Goal: Task Accomplishment & Management: Complete application form

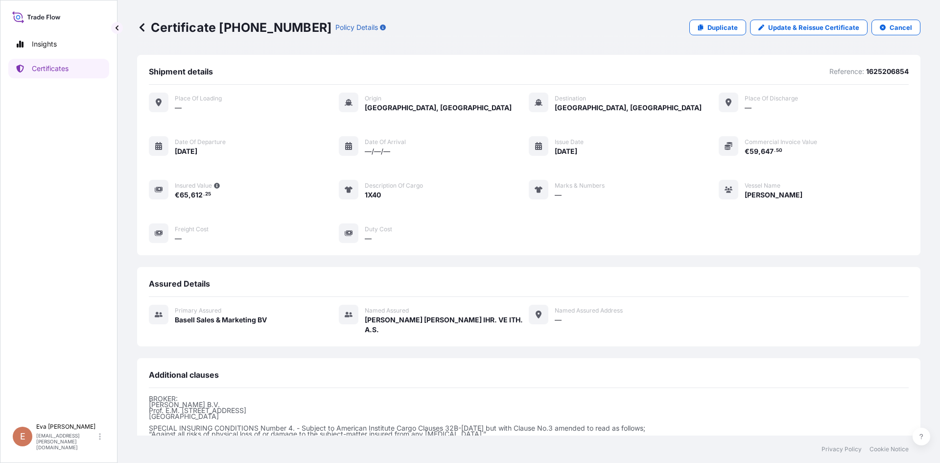
scroll to position [117, 0]
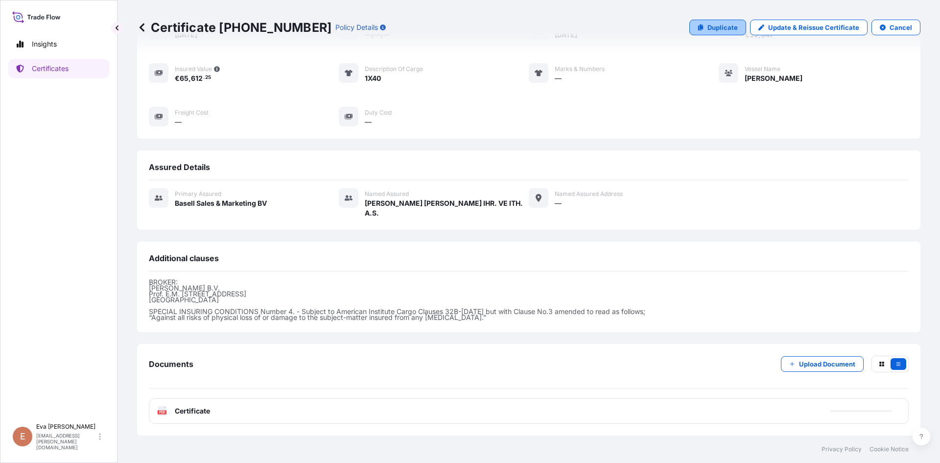
click at [708, 26] on p "Duplicate" at bounding box center [723, 28] width 30 height 10
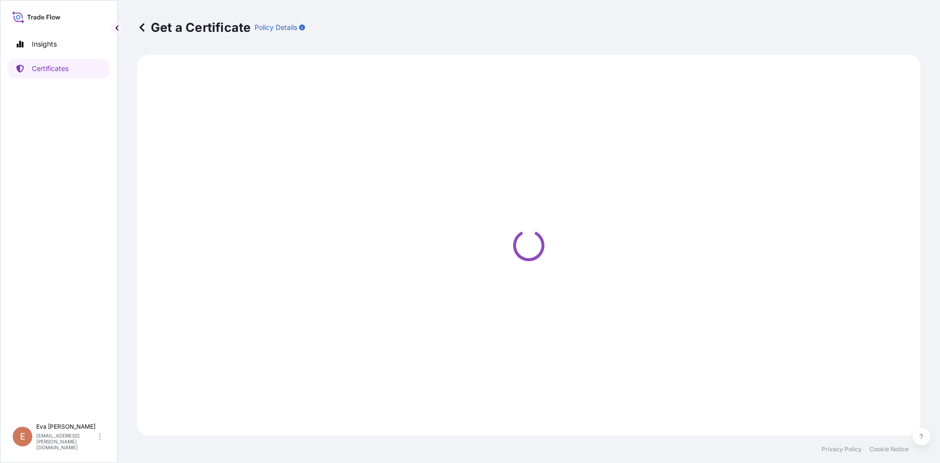
select select "Sea"
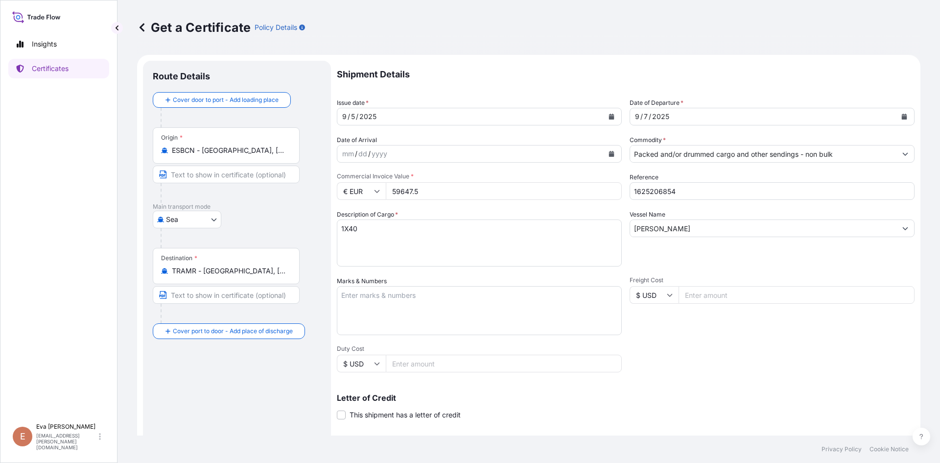
select select "32164"
click at [685, 153] on input "Packed and/or drummed cargo and other sendings - non bulk" at bounding box center [763, 154] width 266 height 18
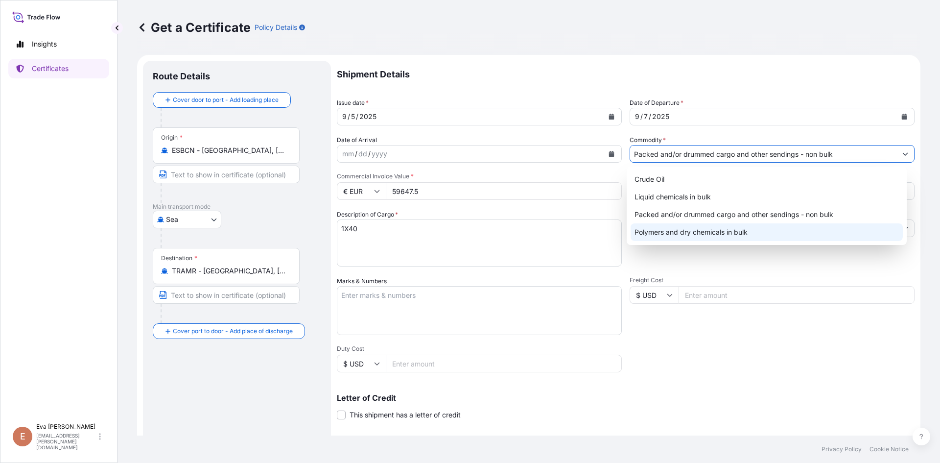
click at [696, 232] on div "Polymers and dry chemicals in bulk" at bounding box center [767, 232] width 273 height 18
type input "Polymers and dry chemicals in bulk"
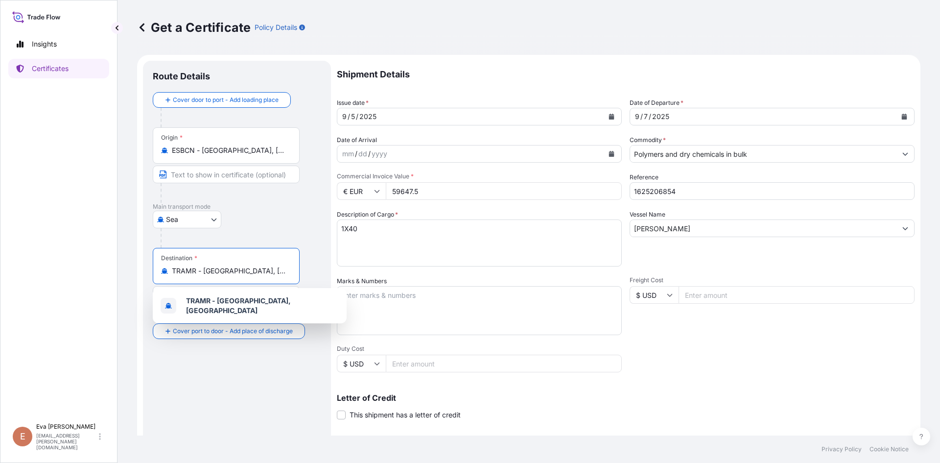
click at [267, 270] on input "TRAMR - [GEOGRAPHIC_DATA], [GEOGRAPHIC_DATA]" at bounding box center [230, 271] width 116 height 10
drag, startPoint x: 265, startPoint y: 270, endPoint x: 126, endPoint y: 271, distance: 139.1
click at [126, 271] on div "Get a Certificate Policy Details Route Details Cover door to port - Add loading…" at bounding box center [529, 217] width 823 height 435
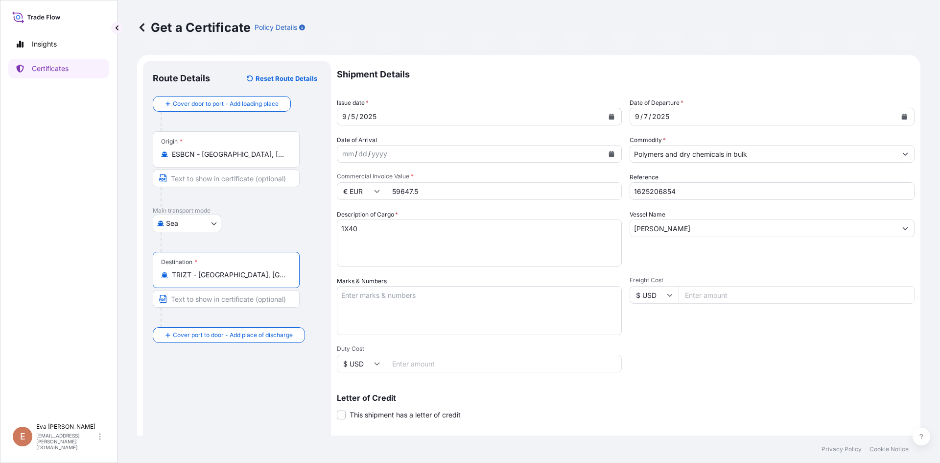
type input "TRIZT - [GEOGRAPHIC_DATA], [GEOGRAPHIC_DATA]"
drag, startPoint x: 345, startPoint y: 231, endPoint x: 310, endPoint y: 235, distance: 34.9
click at [310, 235] on form "Route Details Reset Route Details Cover door to port - Add loading place Place …" at bounding box center [528, 308] width 783 height 506
type textarea "1x20"
drag, startPoint x: 680, startPoint y: 193, endPoint x: 654, endPoint y: 196, distance: 25.6
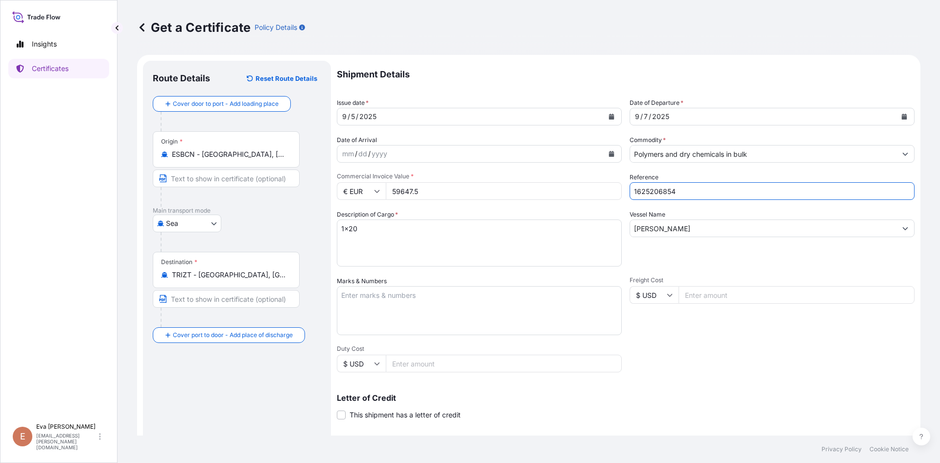
click at [654, 196] on input "1625206854" at bounding box center [772, 191] width 285 height 18
type input "1625205067"
drag, startPoint x: 524, startPoint y: 184, endPoint x: 241, endPoint y: 198, distance: 283.4
click at [241, 198] on form "Route Details Reset Route Details Cover door to port - Add loading place Place …" at bounding box center [528, 308] width 783 height 506
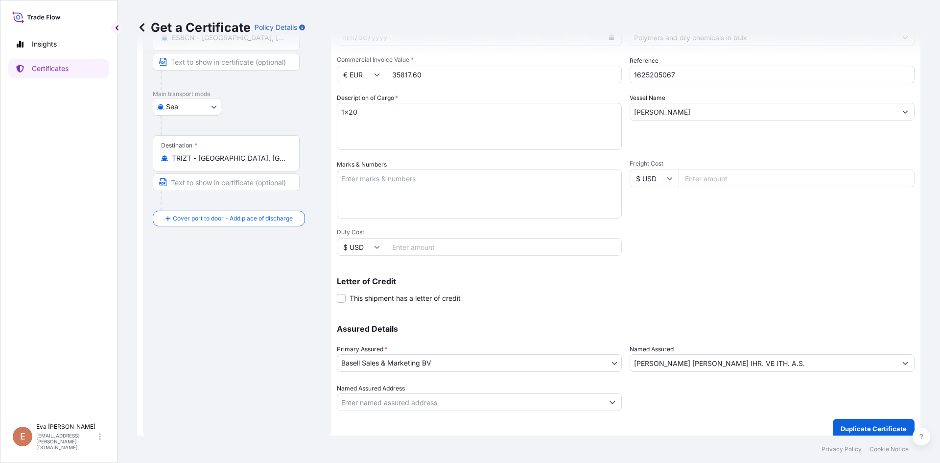
scroll to position [125, 0]
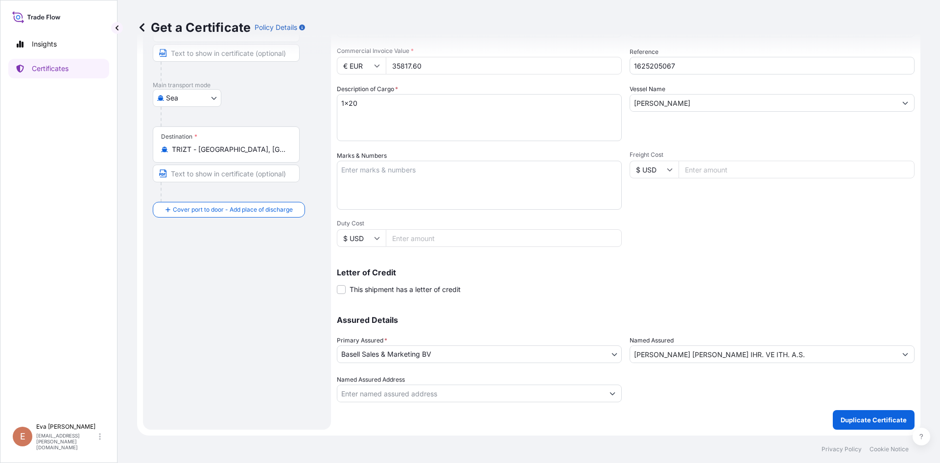
type input "35817.60"
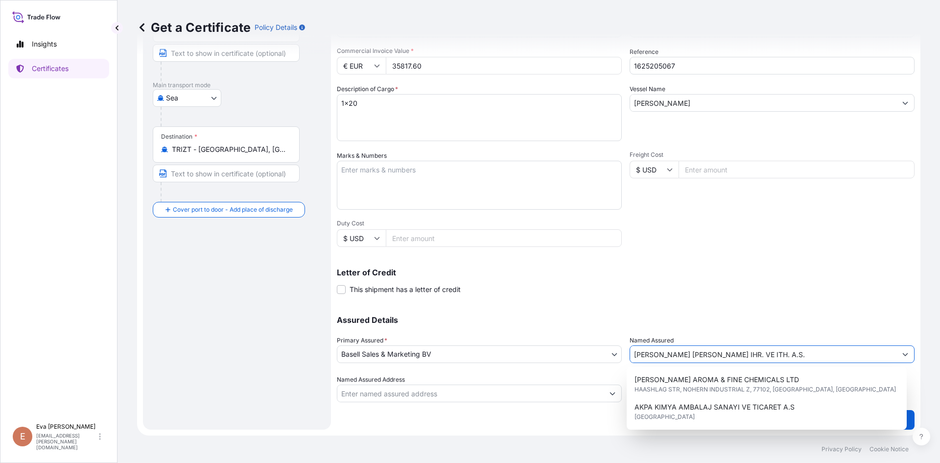
drag, startPoint x: 847, startPoint y: 354, endPoint x: 531, endPoint y: 353, distance: 316.3
click at [531, 353] on div "Assured Details Primary Assured * Basell Sales & Marketing BV Basell Poliolefin…" at bounding box center [626, 353] width 578 height 98
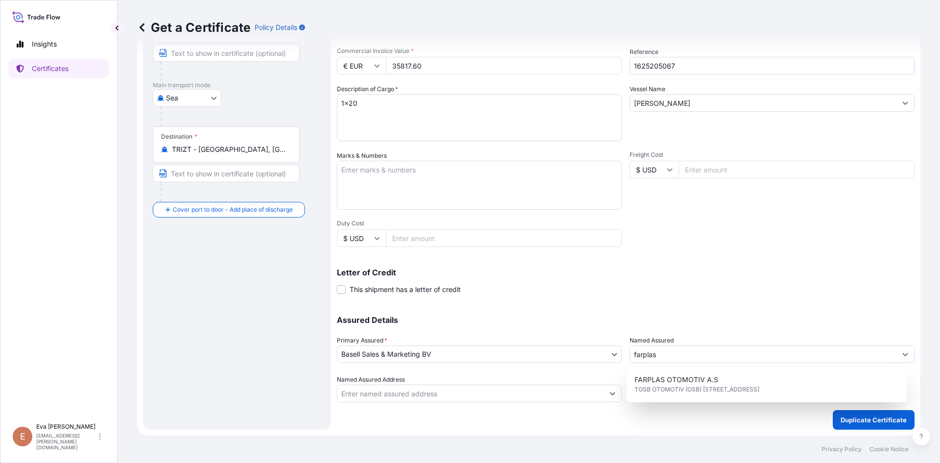
click at [671, 368] on div "FARPLAS OTOMOTIV A.S TOSB OTOMOTIV [STREET_ADDRESS]" at bounding box center [767, 384] width 281 height 35
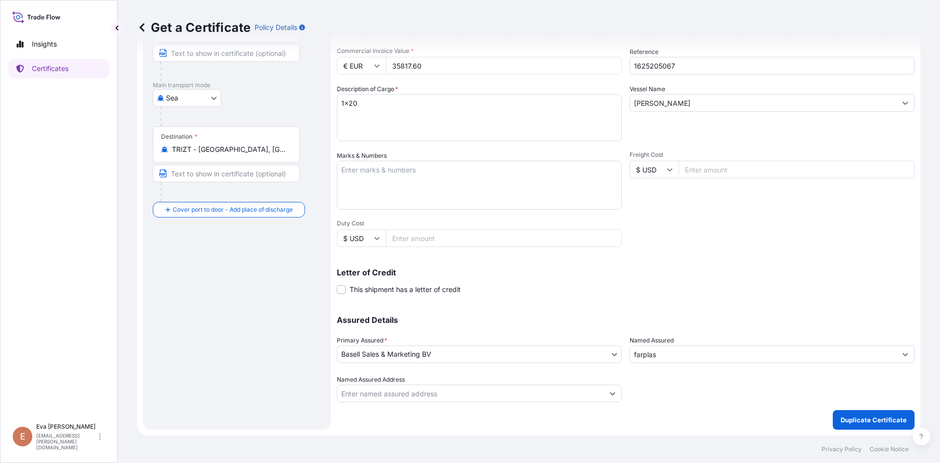
click at [691, 352] on input "farplas" at bounding box center [763, 354] width 266 height 18
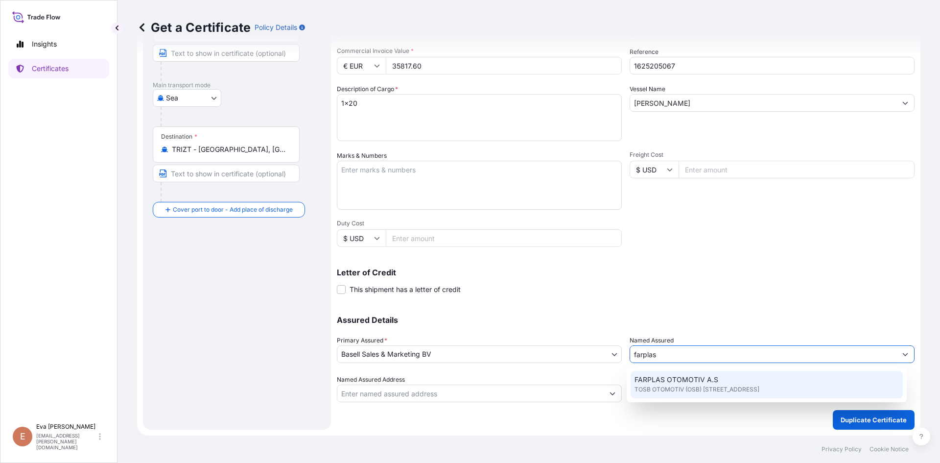
click at [692, 378] on span "FARPLAS OTOMOTIV A.S" at bounding box center [677, 380] width 84 height 10
type input "FARPLAS OTOMOTIV A.S"
type input "TOSB OTOMOTIV (OSB) MAH.3.CAD NO:11/2"
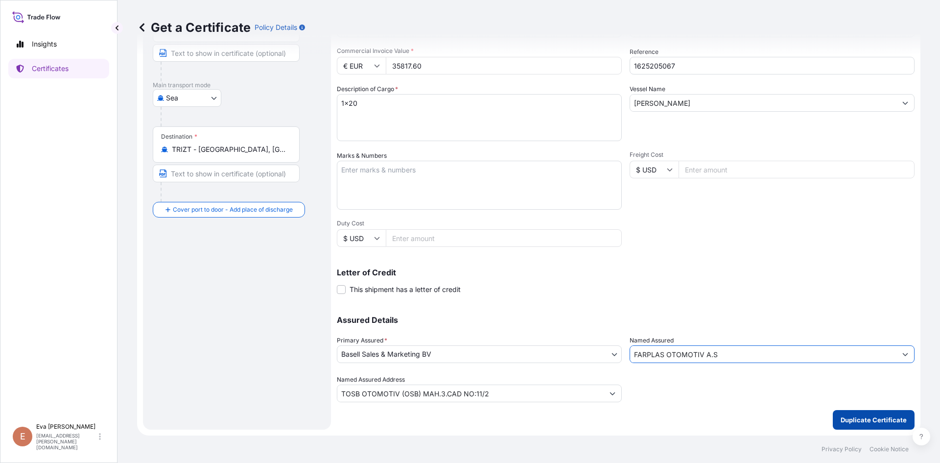
click at [864, 421] on p "Duplicate Certificate" at bounding box center [874, 420] width 66 height 10
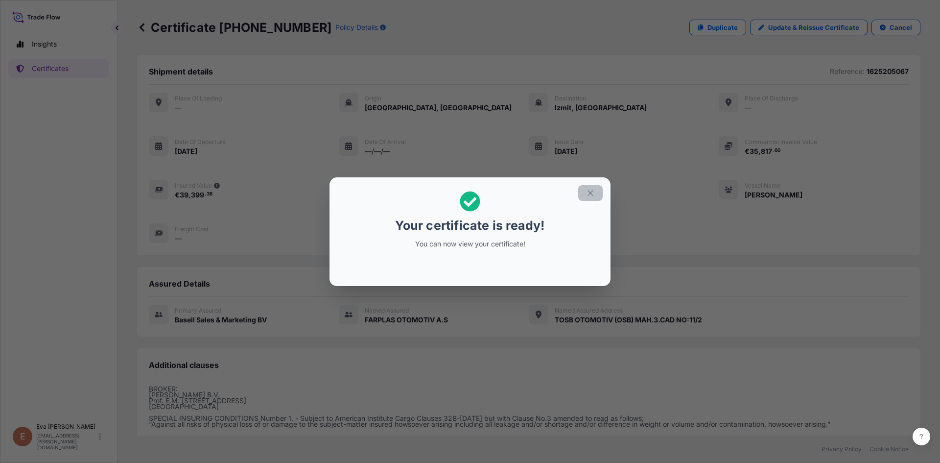
click at [591, 192] on icon "button" at bounding box center [590, 193] width 9 height 9
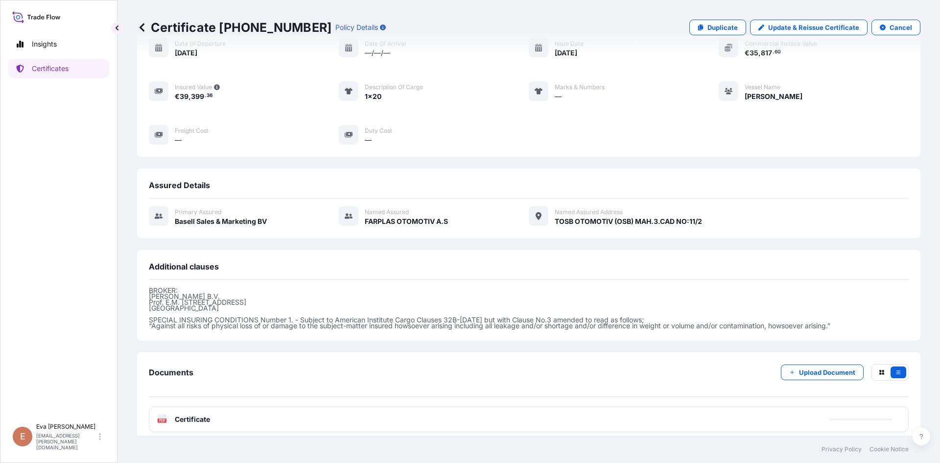
scroll to position [107, 0]
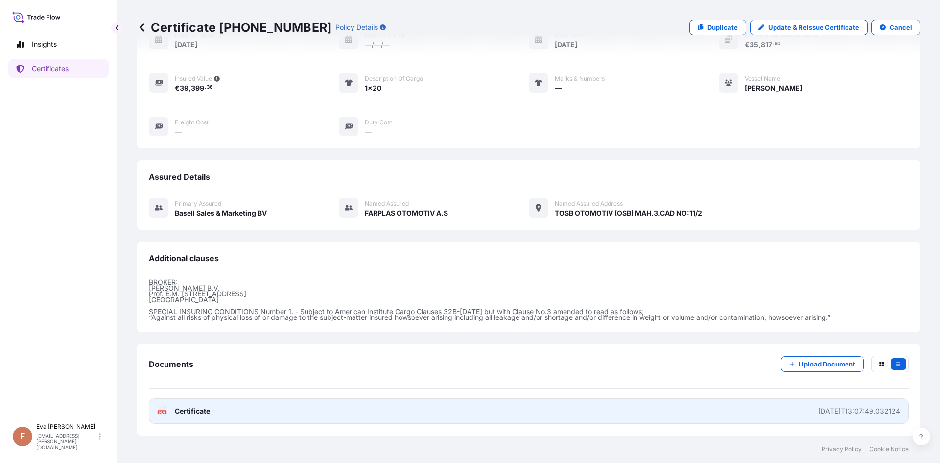
click at [165, 407] on icon at bounding box center [165, 406] width 1 height 1
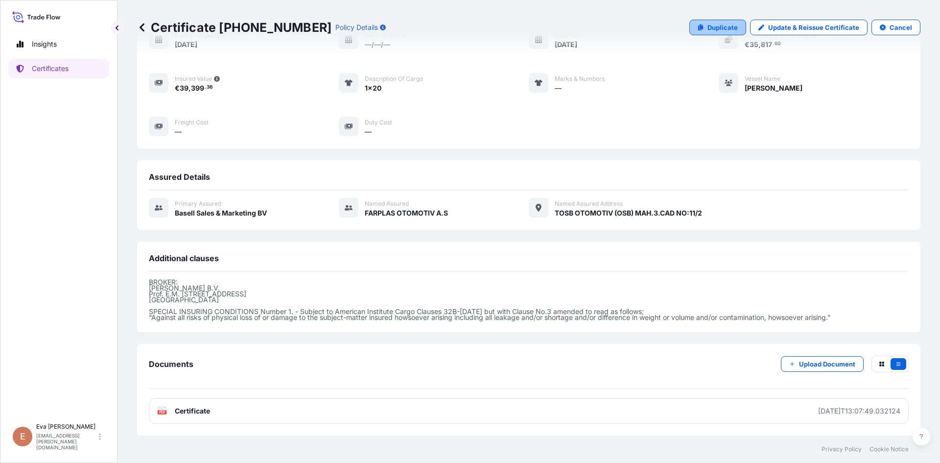
click at [701, 24] on link "Duplicate" at bounding box center [717, 28] width 57 height 16
select select "Sea"
select select "32164"
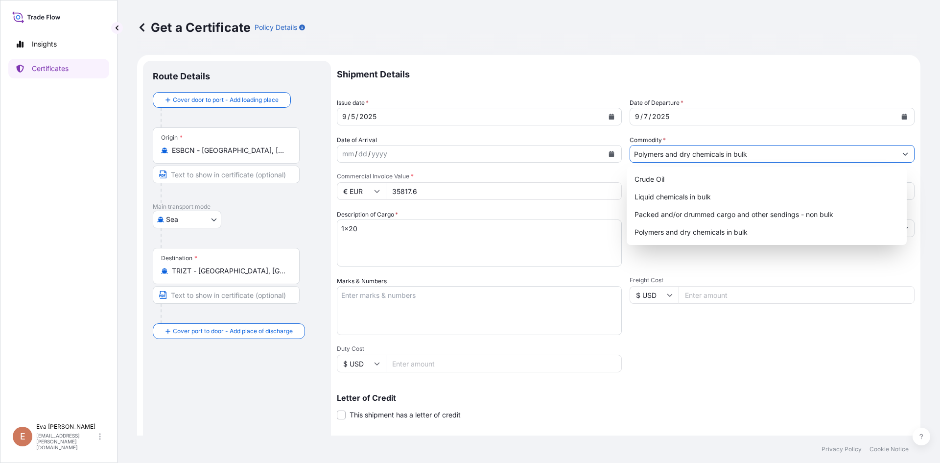
click at [670, 156] on input "Polymers and dry chemicals in bulk" at bounding box center [763, 154] width 266 height 18
click at [673, 214] on div "Packed and/or drummed cargo and other sendings - non bulk" at bounding box center [767, 215] width 273 height 18
type input "Packed and/or drummed cargo and other sendings - non bulk"
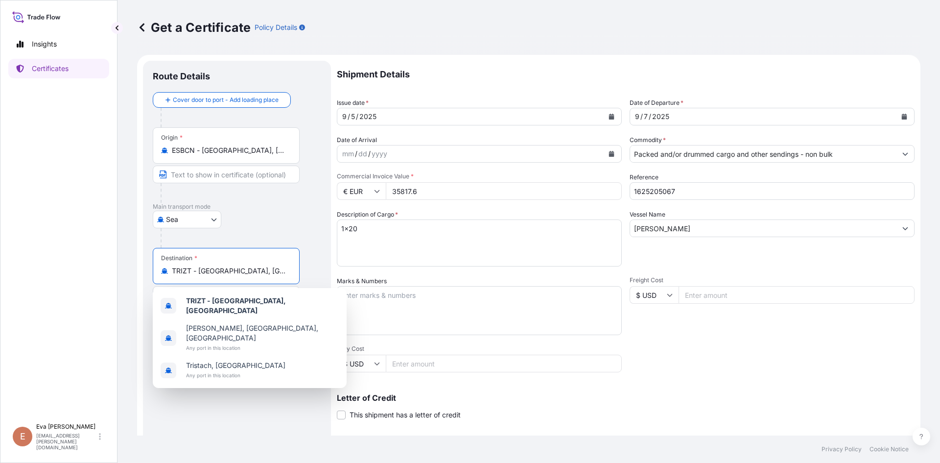
drag, startPoint x: 268, startPoint y: 277, endPoint x: 171, endPoint y: 276, distance: 96.5
click at [171, 276] on div "Destination * TRIZT - [GEOGRAPHIC_DATA], [GEOGRAPHIC_DATA]" at bounding box center [226, 266] width 147 height 36
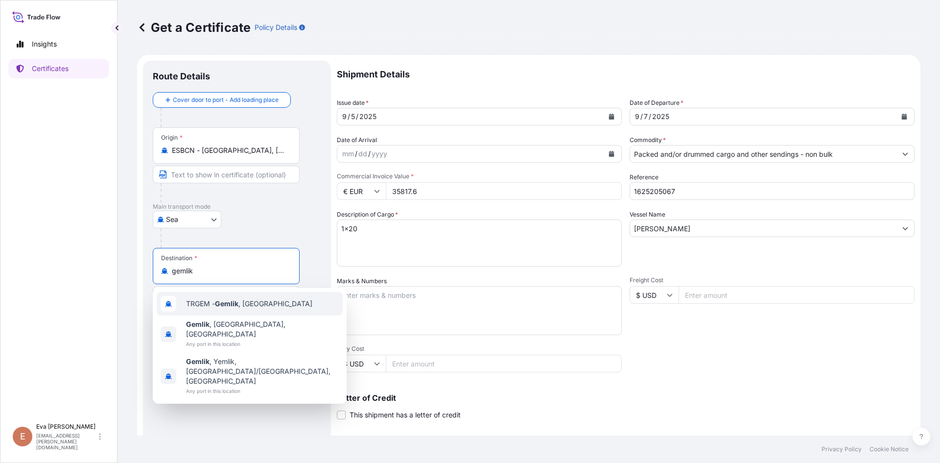
click at [213, 305] on span "TRGEM - Gemlik , [GEOGRAPHIC_DATA]" at bounding box center [249, 304] width 126 height 10
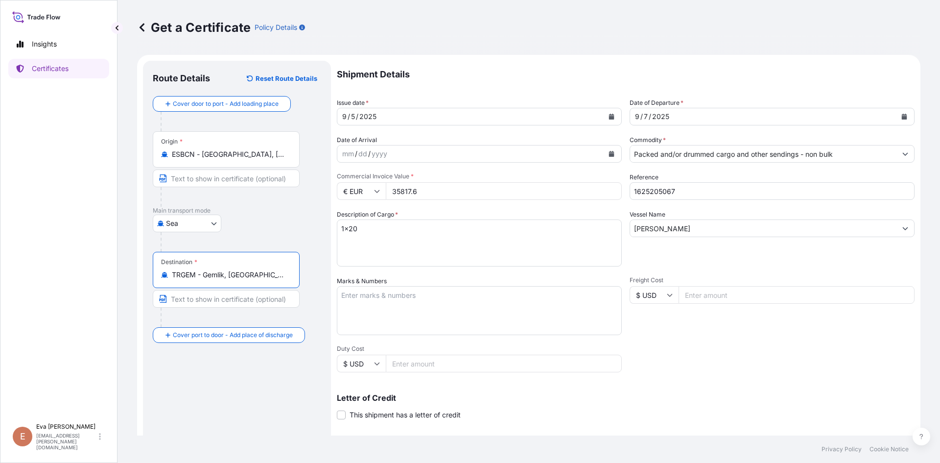
type input "TRGEM - Gemlik, [GEOGRAPHIC_DATA]"
click at [353, 229] on textarea "1x20" at bounding box center [479, 242] width 285 height 47
type textarea "1x40"
drag, startPoint x: 684, startPoint y: 193, endPoint x: 654, endPoint y: 187, distance: 30.0
click at [654, 187] on input "1625205067" at bounding box center [772, 191] width 285 height 18
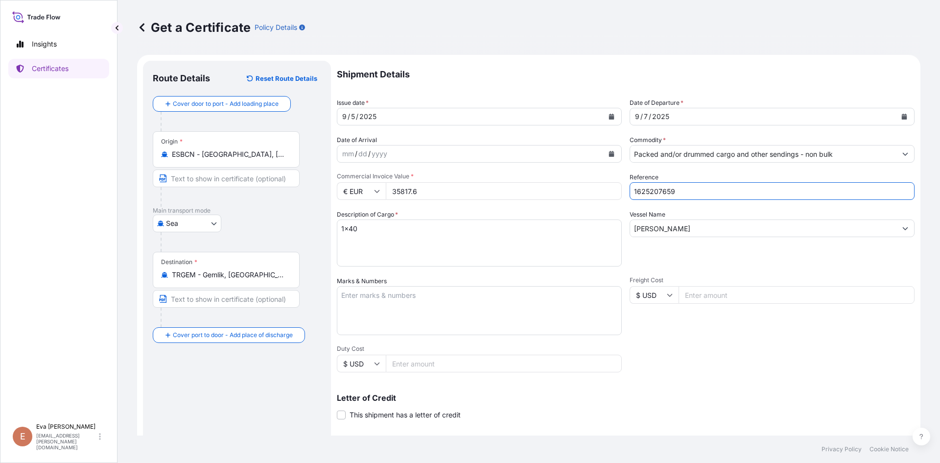
type input "1625207659"
drag, startPoint x: 451, startPoint y: 195, endPoint x: 331, endPoint y: 191, distance: 119.5
click at [332, 191] on form "Route Details Reset Route Details Cover door to port - Add loading place Place …" at bounding box center [528, 308] width 783 height 506
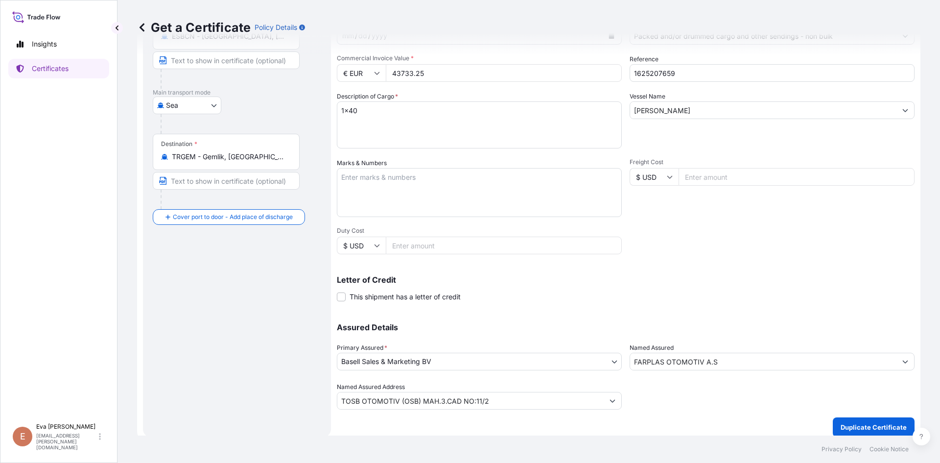
scroll to position [125, 0]
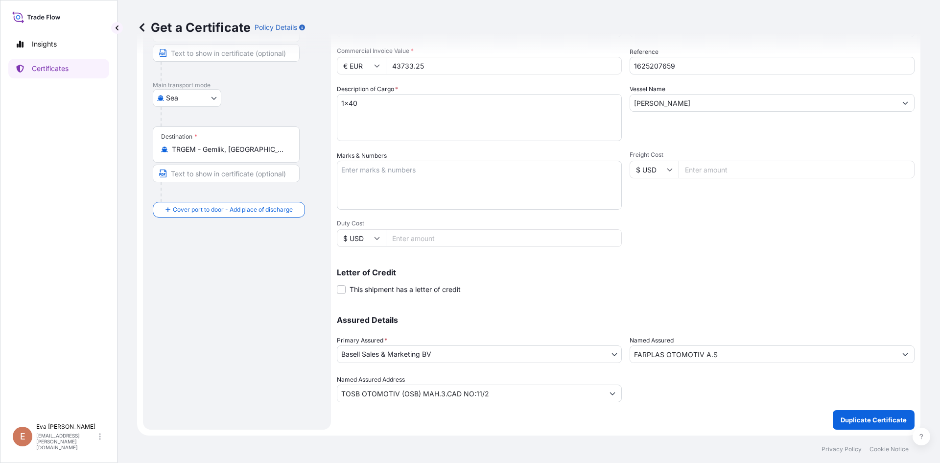
type input "43733.25"
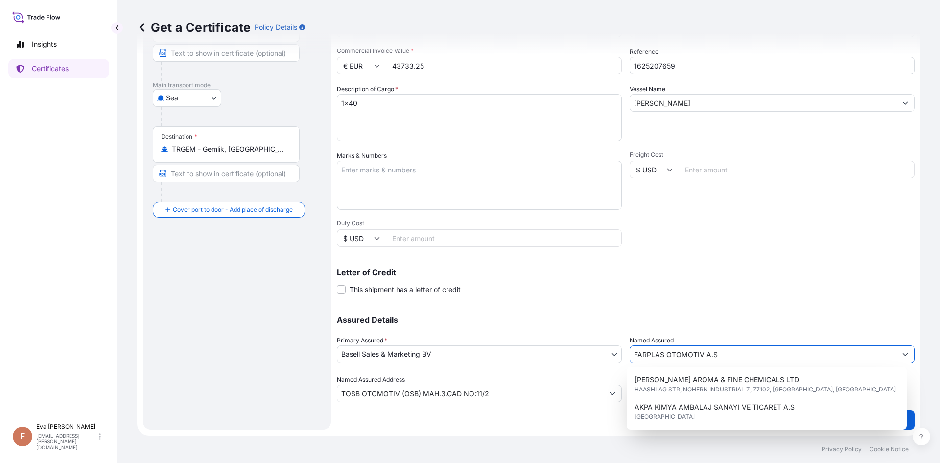
drag, startPoint x: 758, startPoint y: 358, endPoint x: 555, endPoint y: 348, distance: 202.5
click at [555, 348] on div "Assured Details Primary Assured * Basell Sales & Marketing BV Basell Poliolefin…" at bounding box center [626, 353] width 578 height 98
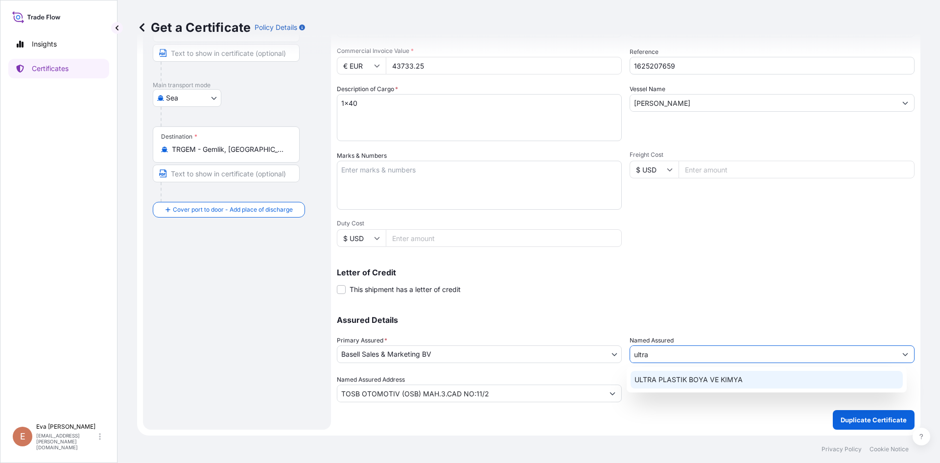
click at [704, 385] on div "ULTRA PLASTIK BOYA VE KIMYA" at bounding box center [767, 380] width 273 height 18
type input "ULTRA PLASTIK BOYA VE KIMYA"
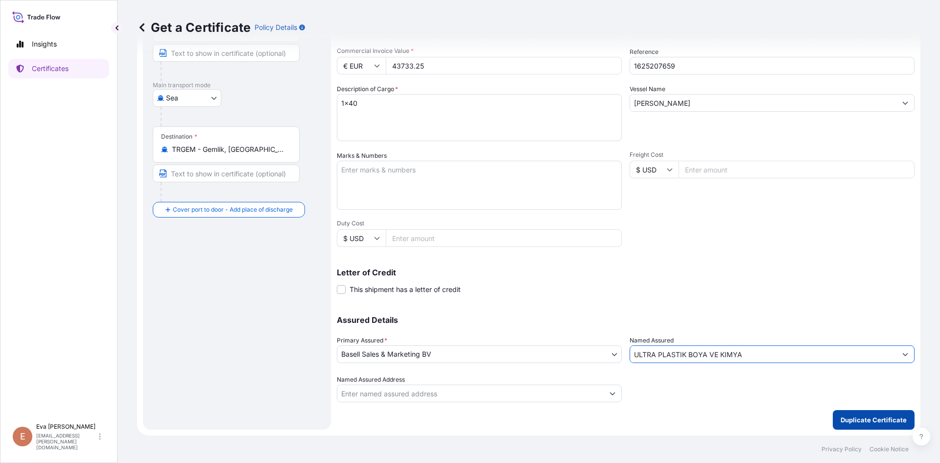
type input "ULTRA PLASTIK BOYA VE KIMYA"
click at [841, 422] on p "Duplicate Certificate" at bounding box center [874, 420] width 66 height 10
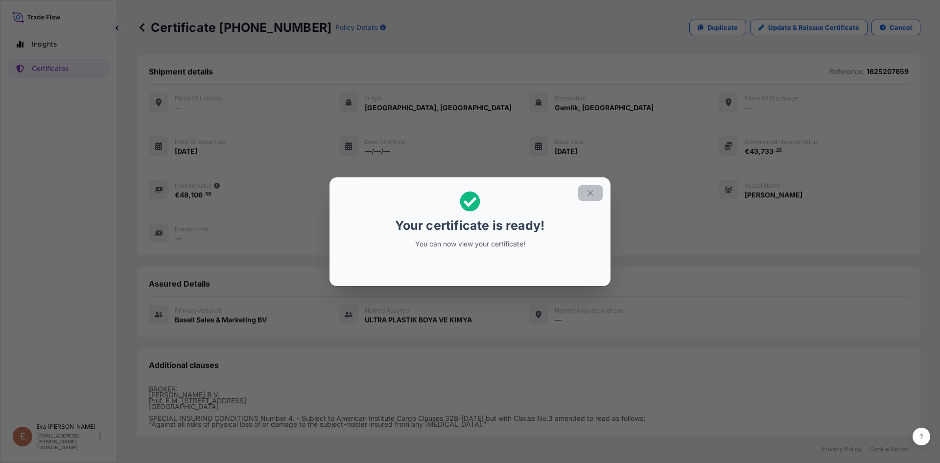
click at [593, 195] on icon "button" at bounding box center [590, 193] width 9 height 9
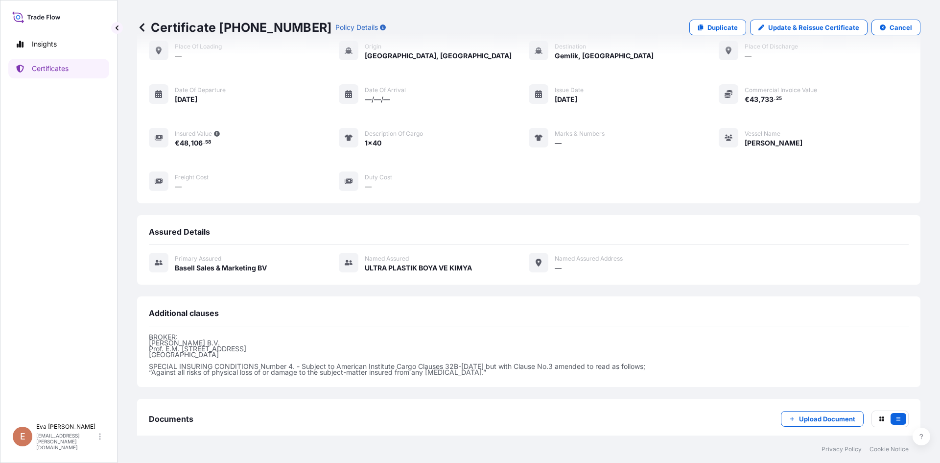
scroll to position [107, 0]
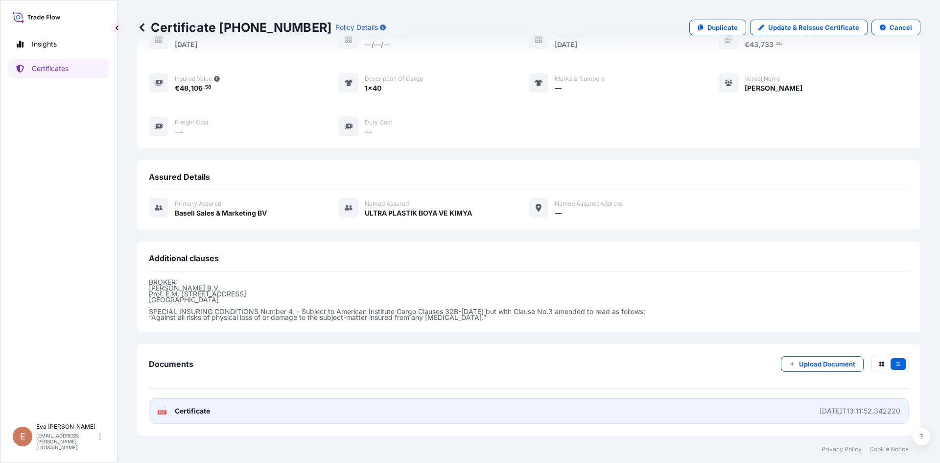
click at [163, 413] on text "PDF" at bounding box center [162, 411] width 6 height 3
click at [161, 410] on text "PDF" at bounding box center [162, 411] width 6 height 3
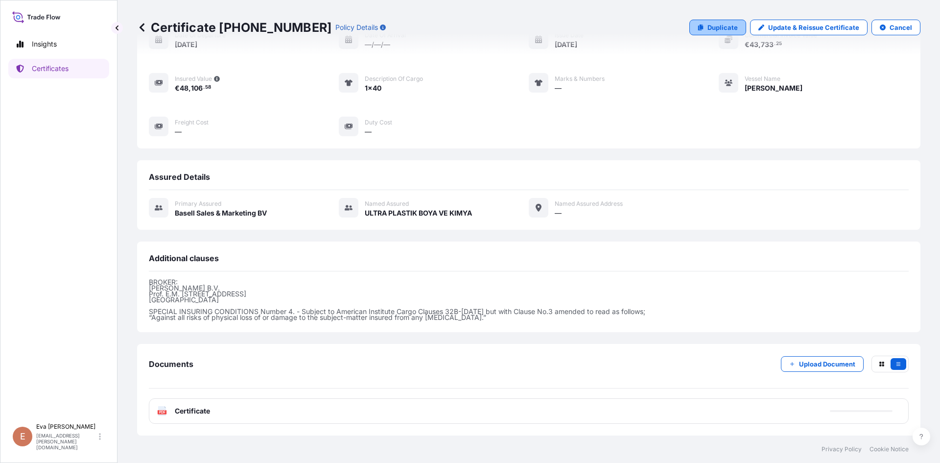
click at [703, 27] on link "Duplicate" at bounding box center [717, 28] width 57 height 16
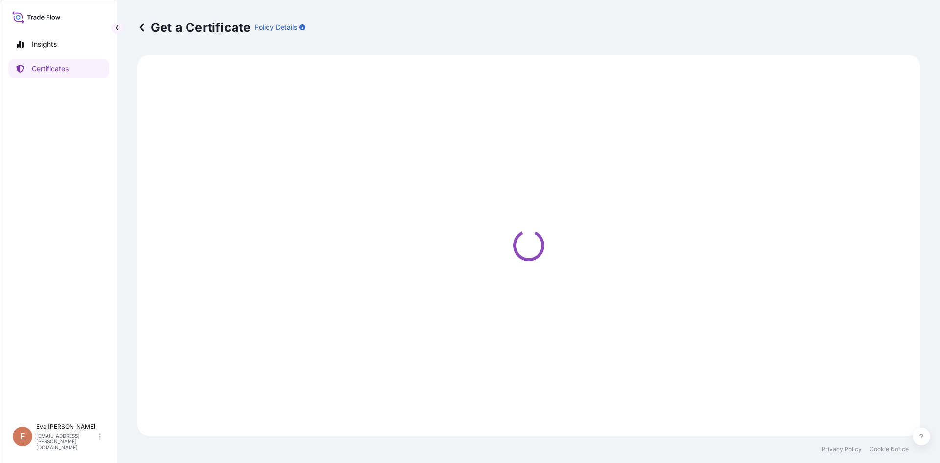
select select "Sea"
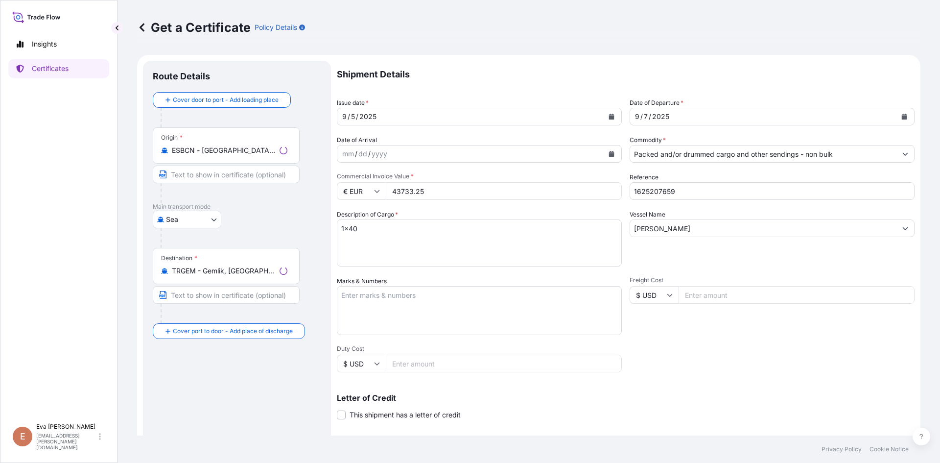
select select "32164"
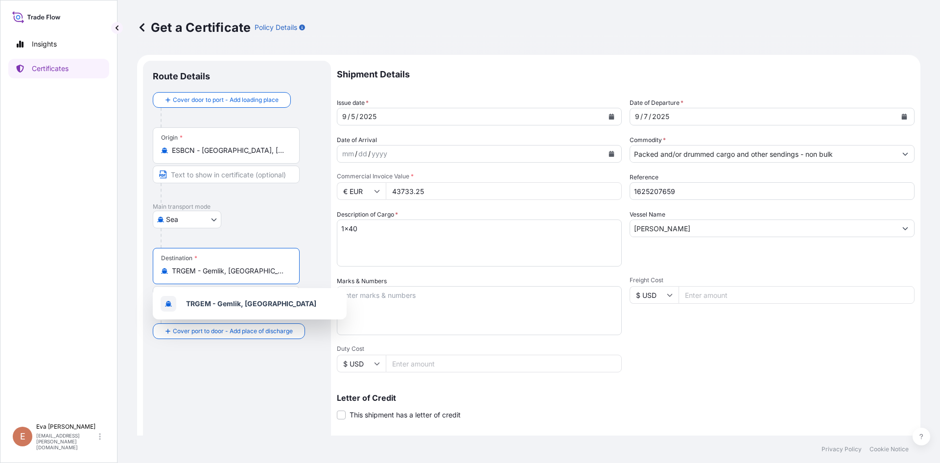
drag, startPoint x: 263, startPoint y: 269, endPoint x: 134, endPoint y: 261, distance: 129.5
click at [134, 261] on div "Get a Certificate Policy Details Route Details Cover door to port - Add loading…" at bounding box center [529, 217] width 823 height 435
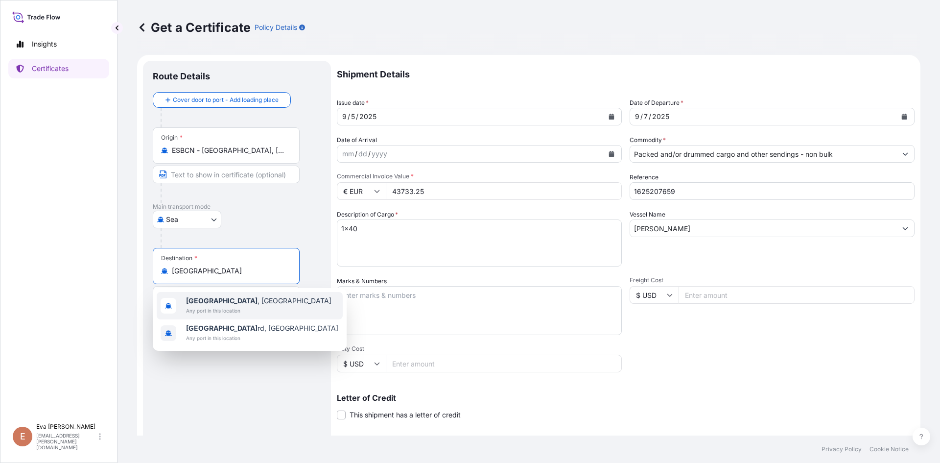
click at [236, 307] on span "Any port in this location" at bounding box center [258, 311] width 145 height 10
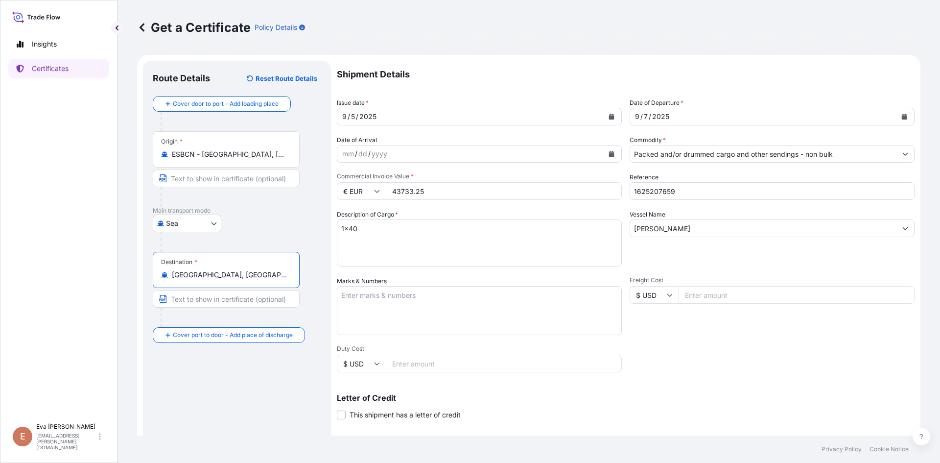
type input "[GEOGRAPHIC_DATA], [GEOGRAPHIC_DATA]"
click at [689, 154] on input "Packed and/or drummed cargo and other sendings - non bulk" at bounding box center [763, 154] width 266 height 18
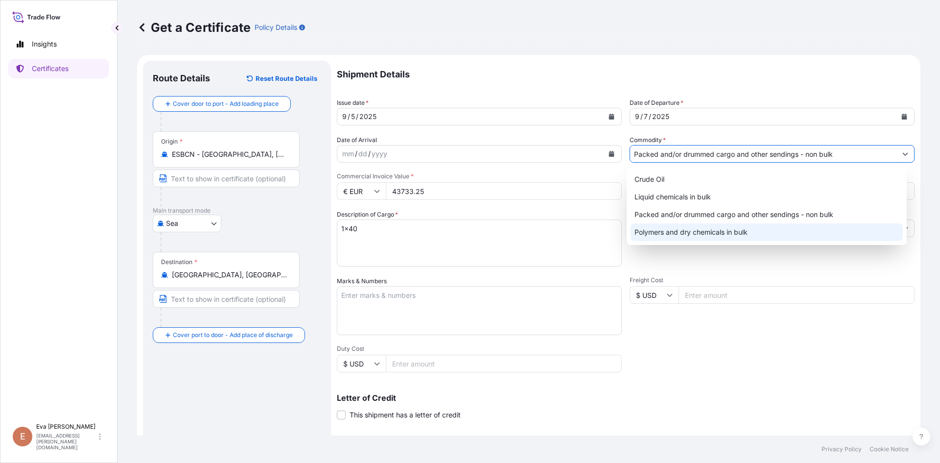
click at [704, 232] on div "Polymers and dry chemicals in bulk" at bounding box center [767, 232] width 273 height 18
type input "Polymers and dry chemicals in bulk"
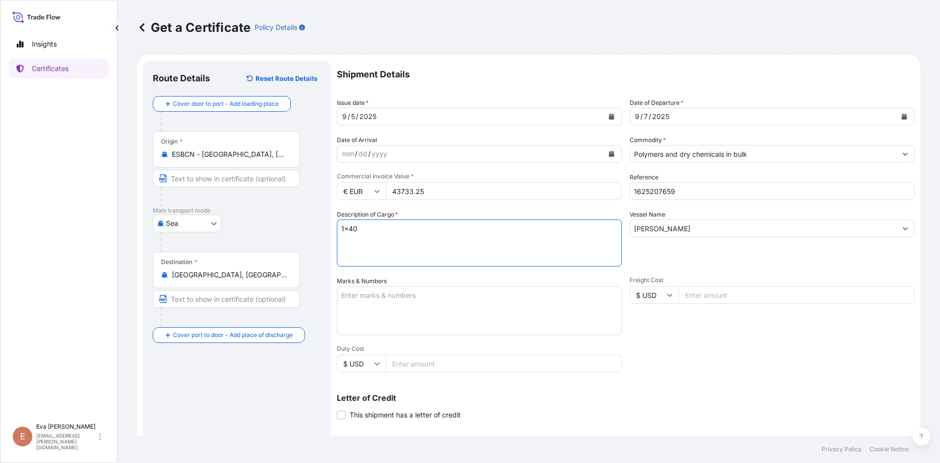
drag, startPoint x: 456, startPoint y: 231, endPoint x: 347, endPoint y: 237, distance: 109.4
click at [347, 237] on textarea "1x40" at bounding box center [479, 242] width 285 height 47
type textarea "1x20"
drag, startPoint x: 680, startPoint y: 194, endPoint x: 654, endPoint y: 188, distance: 26.8
click at [654, 188] on input "1625207659" at bounding box center [772, 191] width 285 height 18
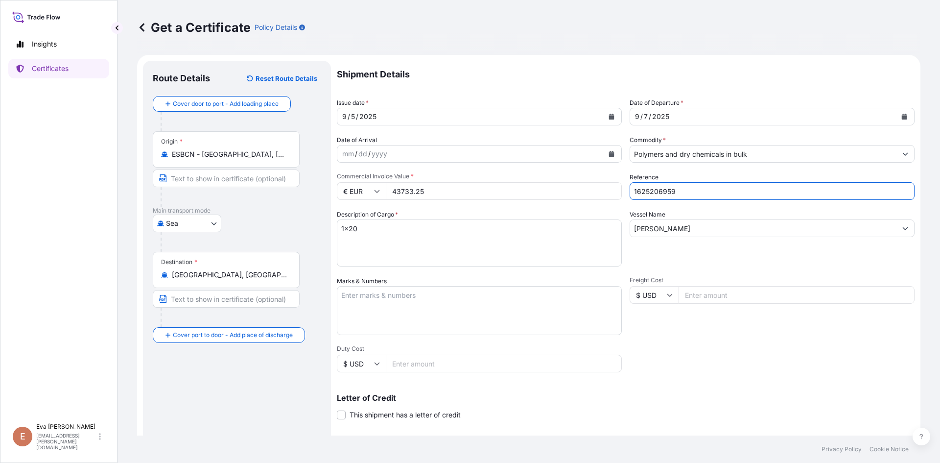
type input "1625206959"
drag, startPoint x: 474, startPoint y: 192, endPoint x: 335, endPoint y: 200, distance: 139.3
click at [340, 203] on div "Shipment Details Issue date * [DATE] Date of Departure * [DATE] Date of Arrival…" at bounding box center [626, 294] width 578 height 467
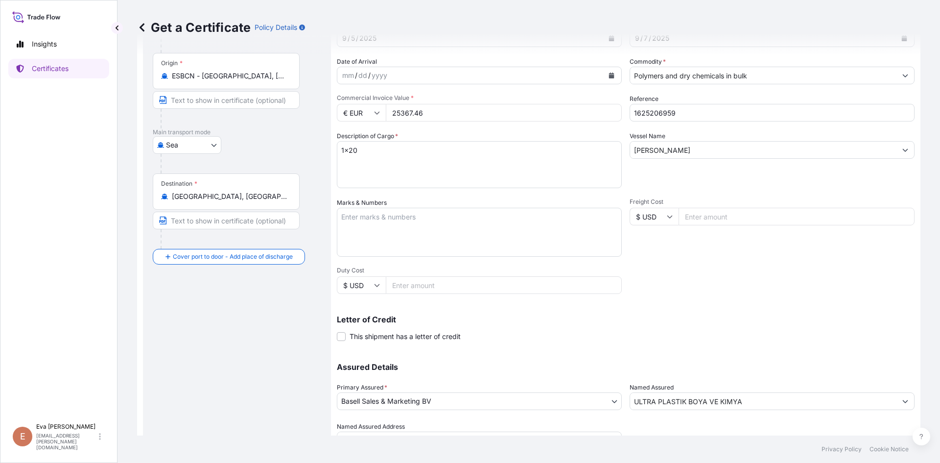
scroll to position [76, 0]
type input "25367.46"
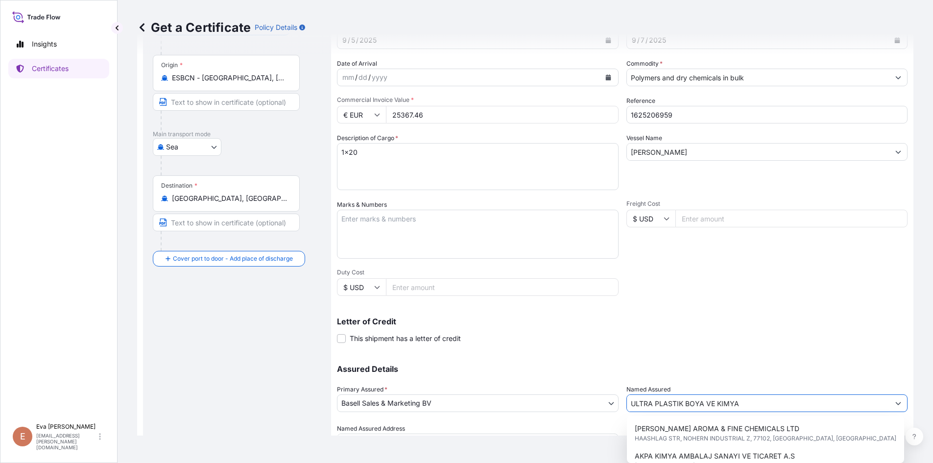
drag, startPoint x: 761, startPoint y: 407, endPoint x: 525, endPoint y: 411, distance: 236.5
click at [525, 411] on div "Assured Details Primary Assured * Basell Sales & Marketing BV Basell Poliolefin…" at bounding box center [622, 402] width 570 height 98
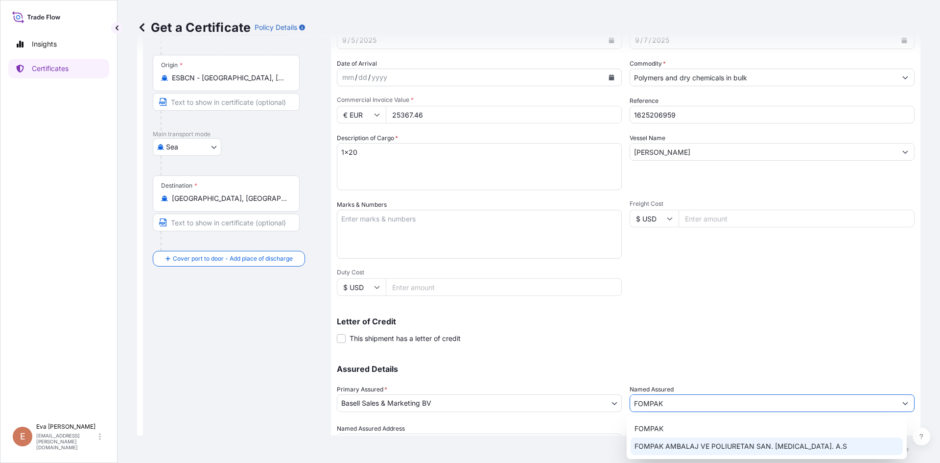
click at [692, 440] on div "FOMPAK AMBALAJ VE POLIURETAN SAN. [MEDICAL_DATA]. A.S" at bounding box center [767, 446] width 273 height 18
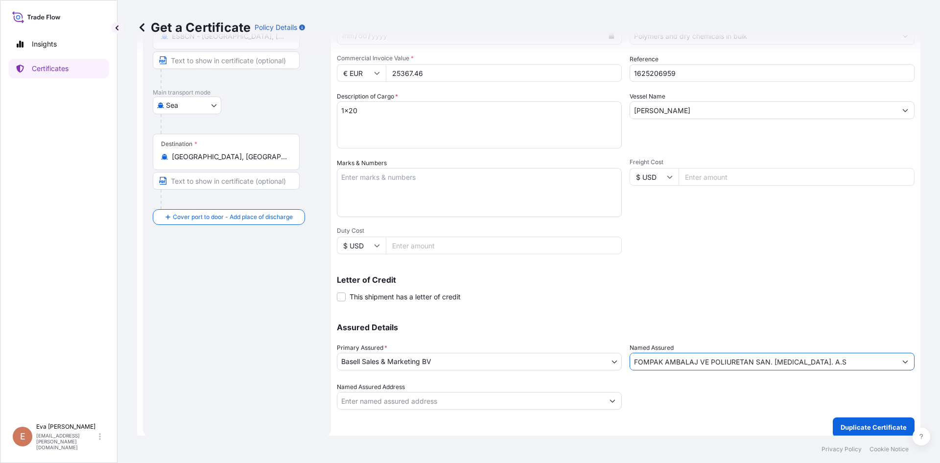
scroll to position [125, 0]
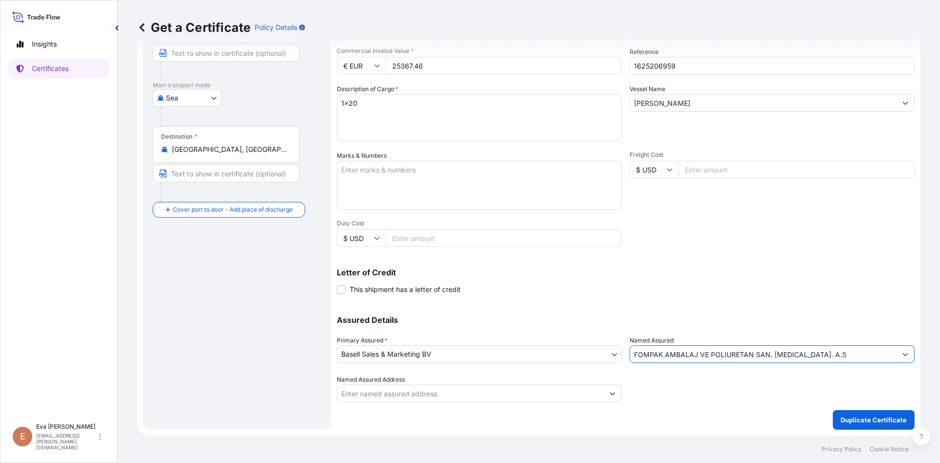
type input "FOMPAK AMBALAJ VE POLIURETAN SAN. [MEDICAL_DATA]. A.S"
click at [872, 411] on button "Duplicate Certificate" at bounding box center [874, 420] width 82 height 20
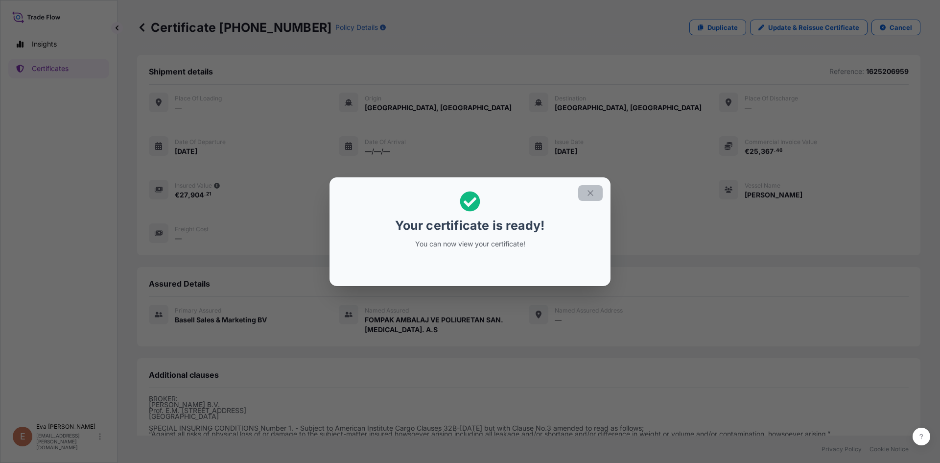
click at [587, 194] on icon "button" at bounding box center [590, 193] width 9 height 9
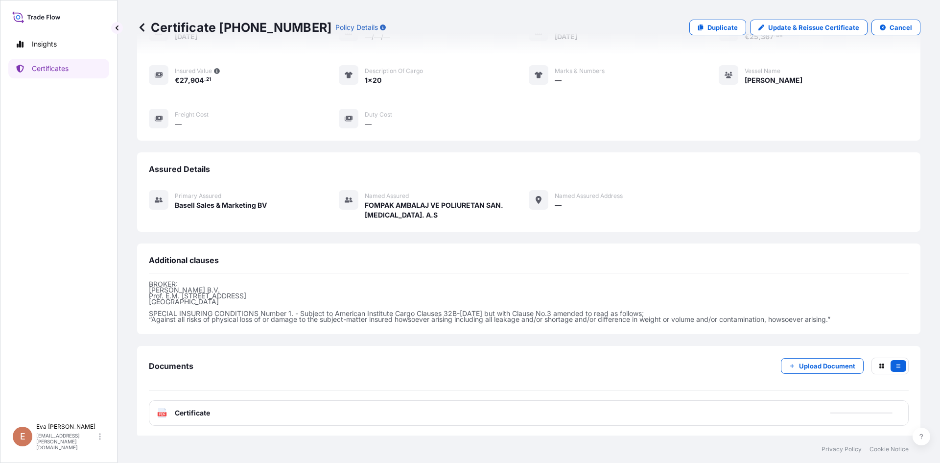
scroll to position [117, 0]
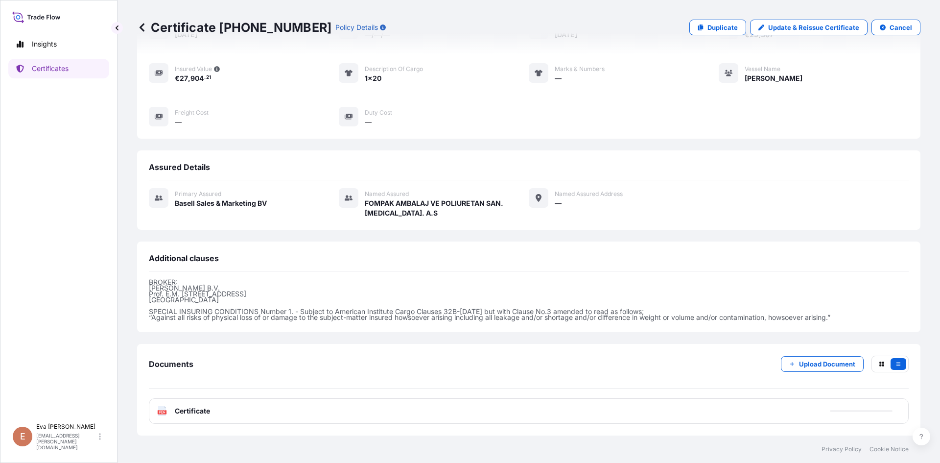
click at [164, 411] on text "PDF" at bounding box center [162, 411] width 6 height 3
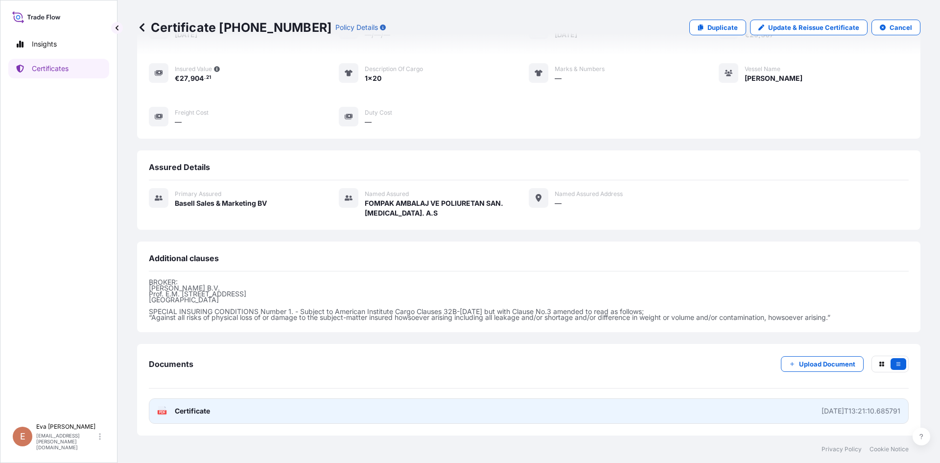
click at [165, 414] on icon at bounding box center [162, 411] width 8 height 10
